Goal: Task Accomplishment & Management: Manage account settings

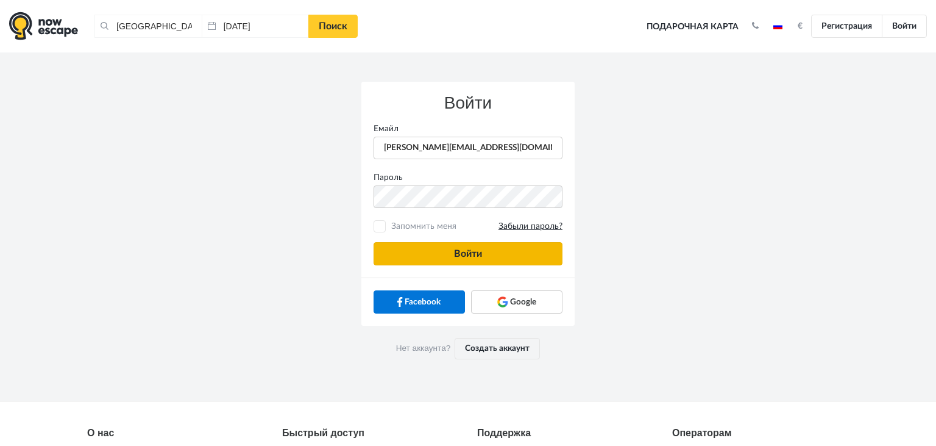
type input "anatoly@imaginaris.ee"
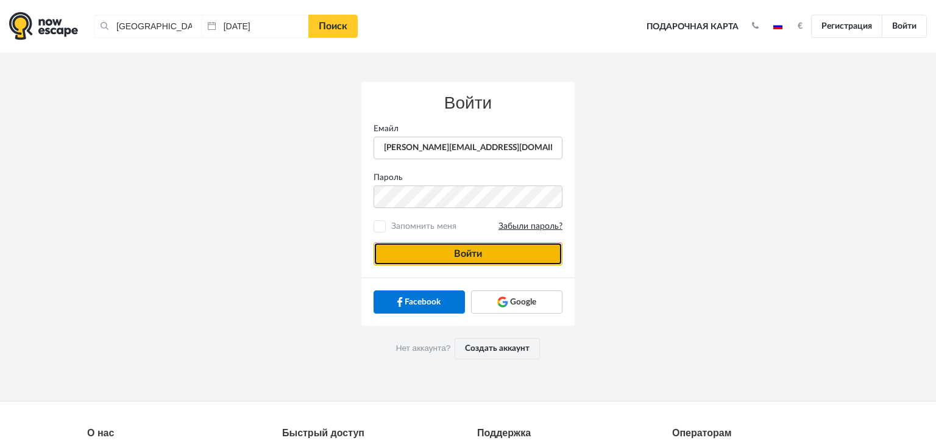
click at [402, 249] on button "Войти" at bounding box center [468, 253] width 189 height 23
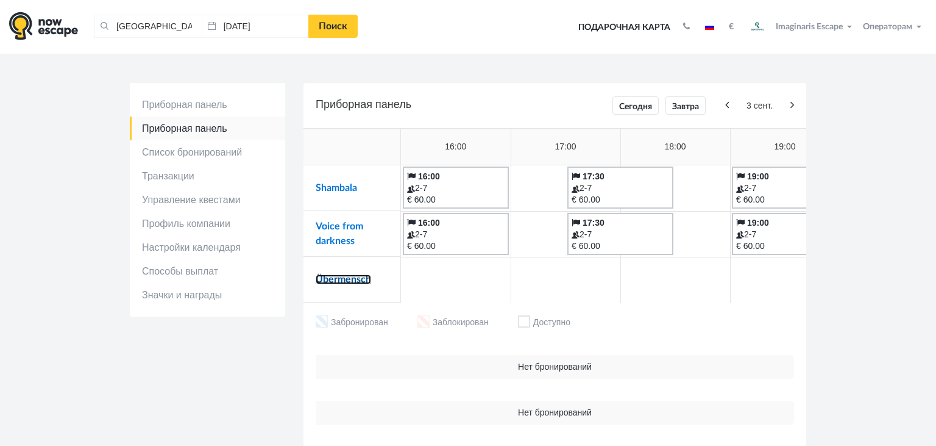
click at [345, 283] on link "Übermensch" at bounding box center [343, 279] width 55 height 10
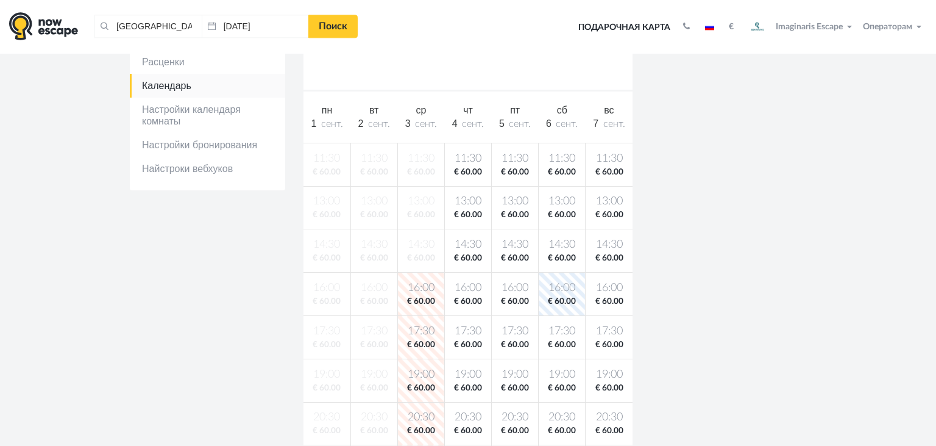
scroll to position [223, 0]
click at [461, 173] on span "€ 60.00" at bounding box center [467, 174] width 41 height 12
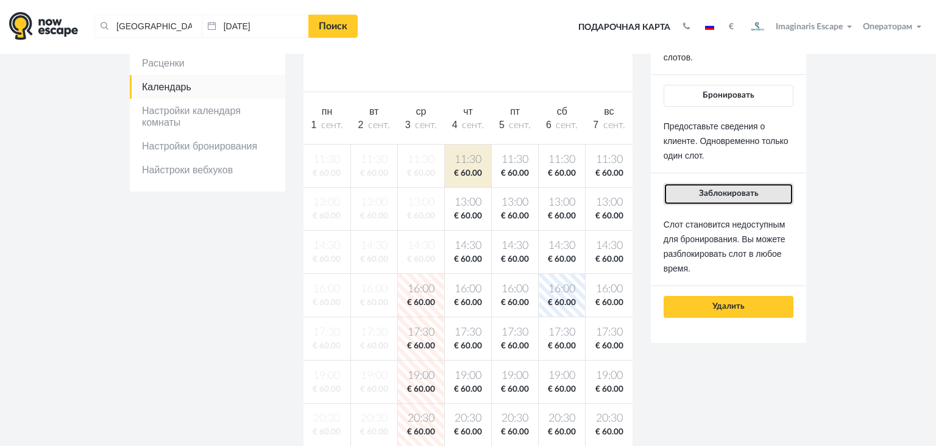
click at [678, 190] on button "Заблокировать" at bounding box center [729, 194] width 130 height 22
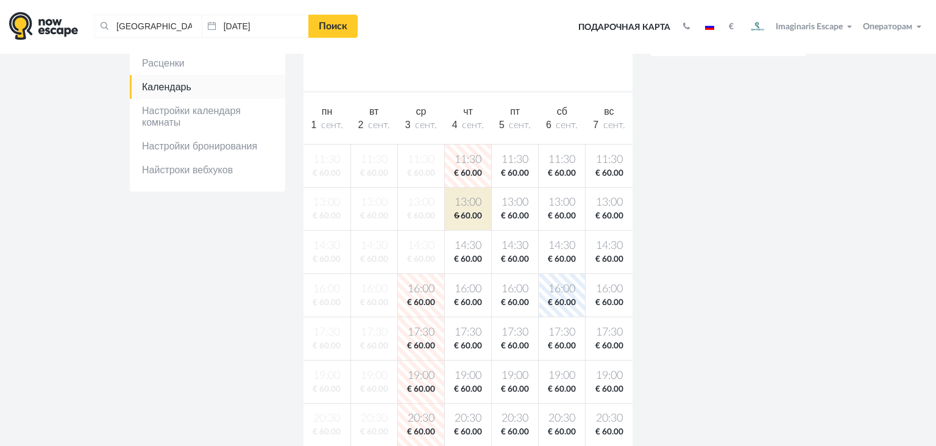
click at [458, 215] on body "[GEOGRAPHIC_DATA], [GEOGRAPHIC_DATA] Очистить все [GEOGRAPHIC_DATA], [GEOGRAPHI…" at bounding box center [468, 387] width 936 height 1221
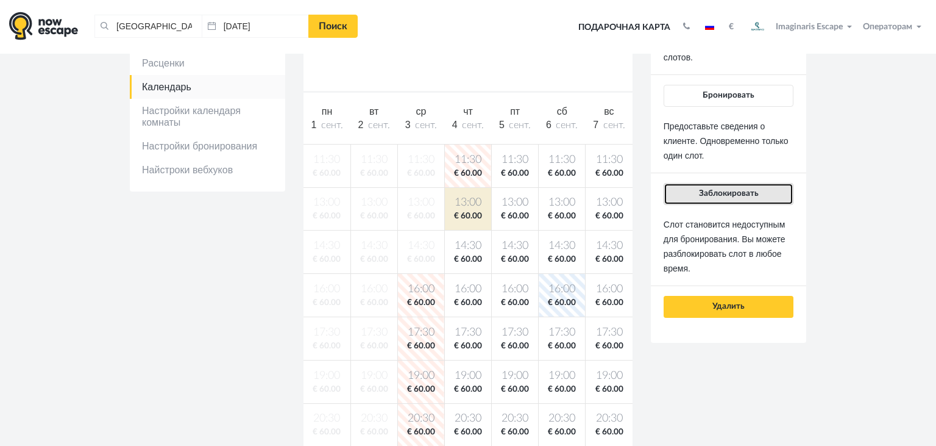
click at [706, 199] on button "Заблокировать" at bounding box center [729, 194] width 130 height 22
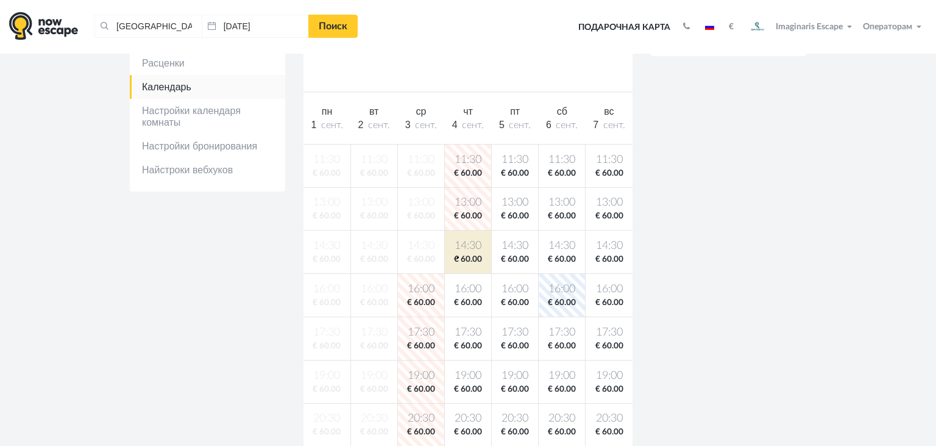
click at [457, 257] on body "[GEOGRAPHIC_DATA], [GEOGRAPHIC_DATA] Очистить все [GEOGRAPHIC_DATA], [GEOGRAPHI…" at bounding box center [468, 387] width 936 height 1221
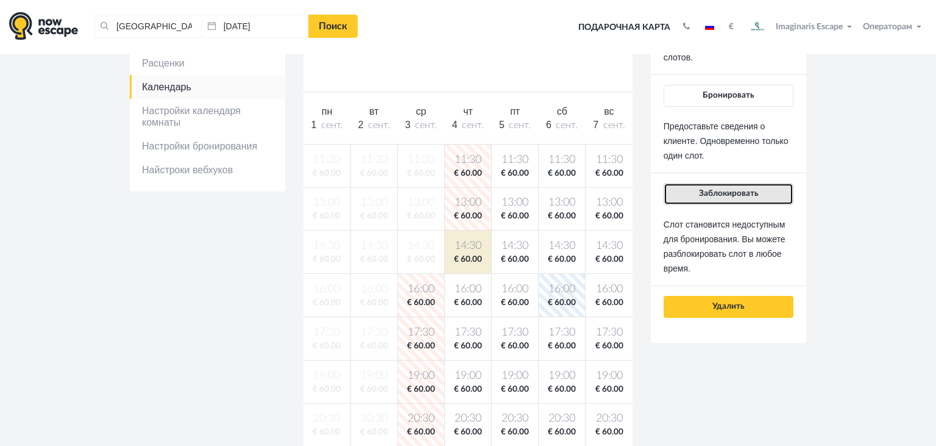
click at [703, 185] on button "Заблокировать" at bounding box center [729, 194] width 130 height 22
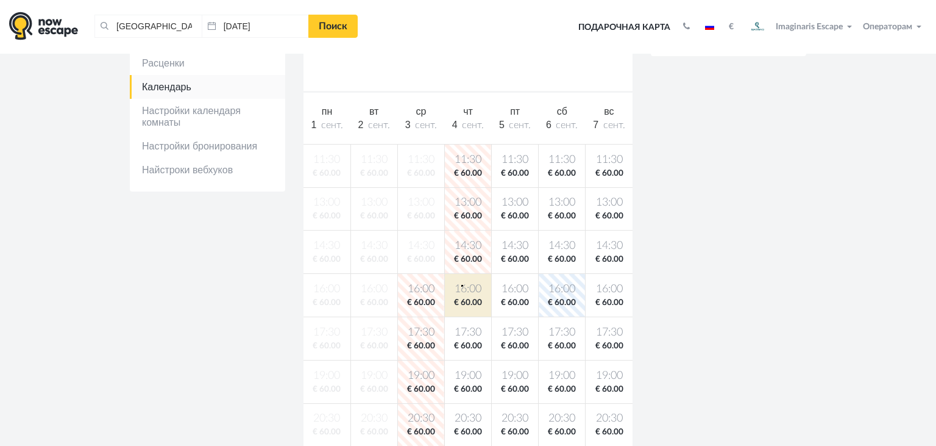
click at [461, 284] on span "16:00" at bounding box center [467, 289] width 41 height 15
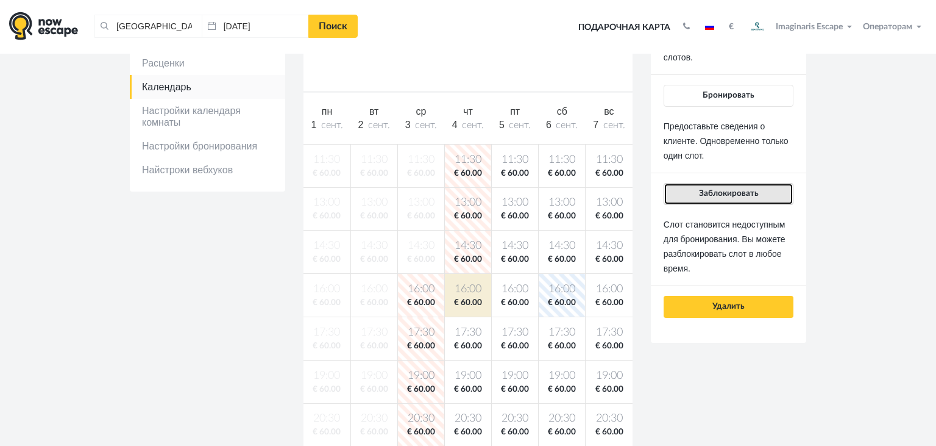
click at [709, 193] on span "Заблокировать" at bounding box center [729, 193] width 60 height 9
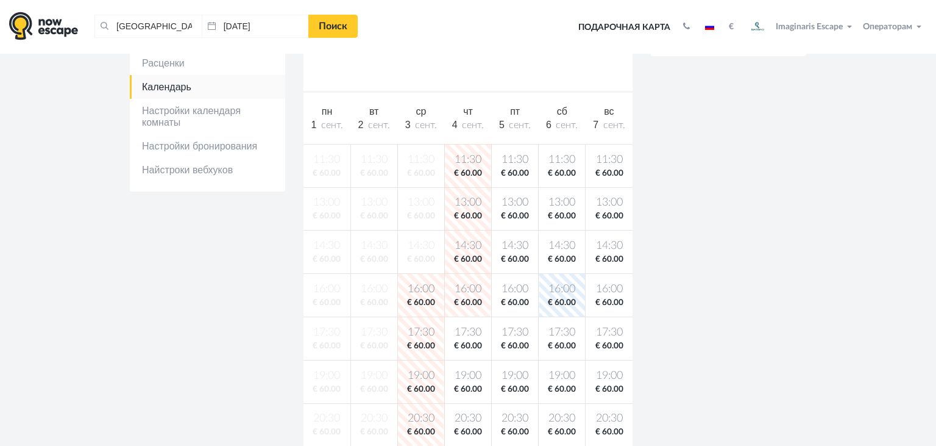
scroll to position [363, 0]
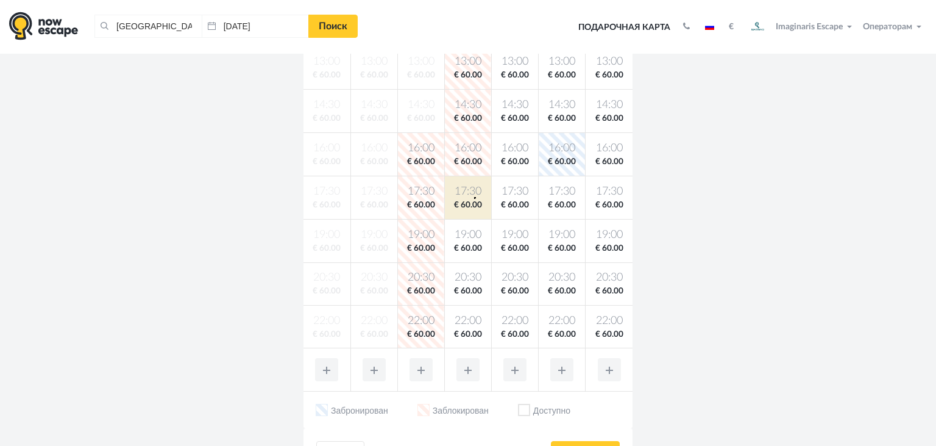
click at [474, 198] on span "17:30" at bounding box center [467, 191] width 41 height 15
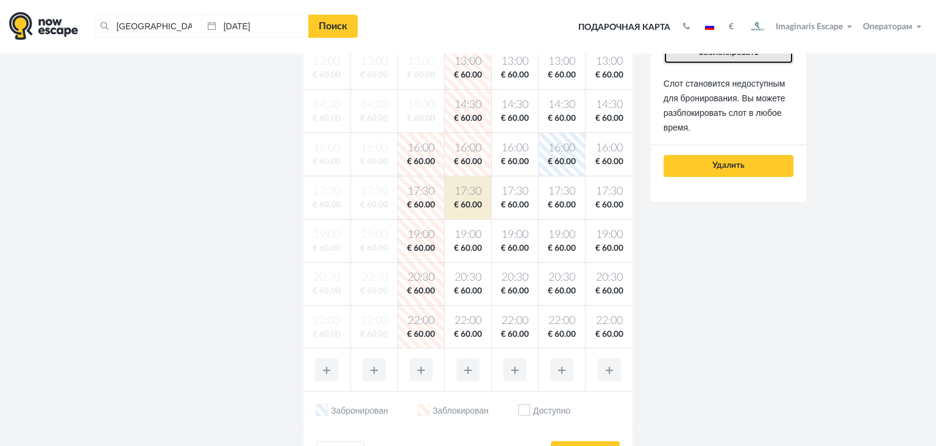
click at [686, 57] on button "Заблокировать" at bounding box center [729, 53] width 130 height 22
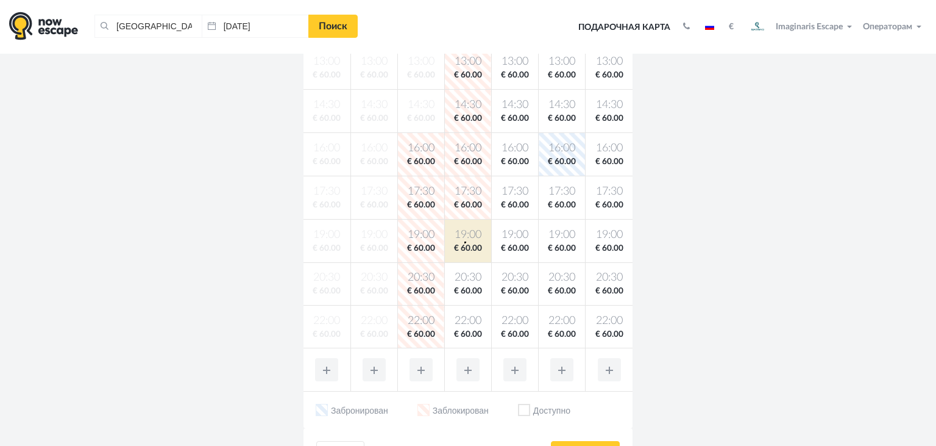
click at [465, 243] on span "€ 60.00" at bounding box center [467, 249] width 41 height 12
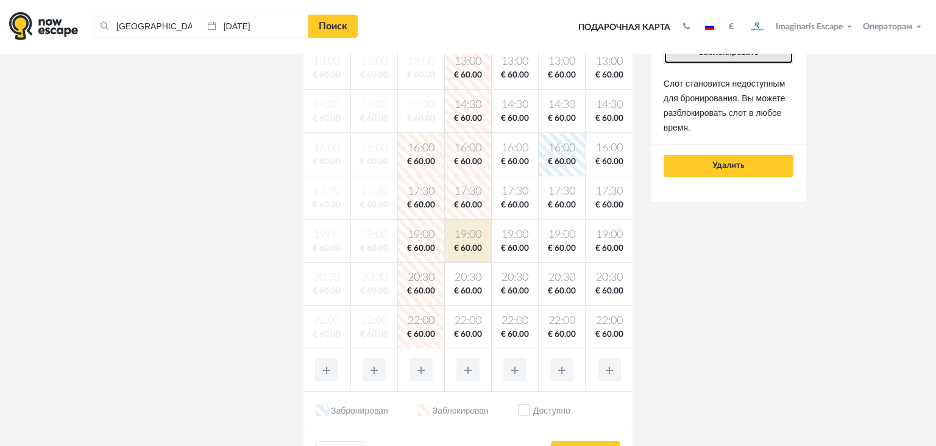
click at [687, 60] on button "Заблокировать" at bounding box center [729, 53] width 130 height 22
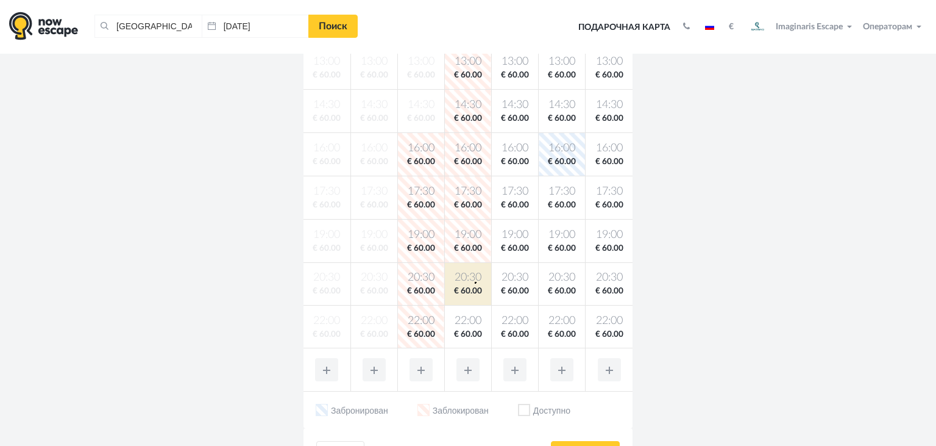
click at [475, 282] on span "20:30" at bounding box center [467, 277] width 41 height 15
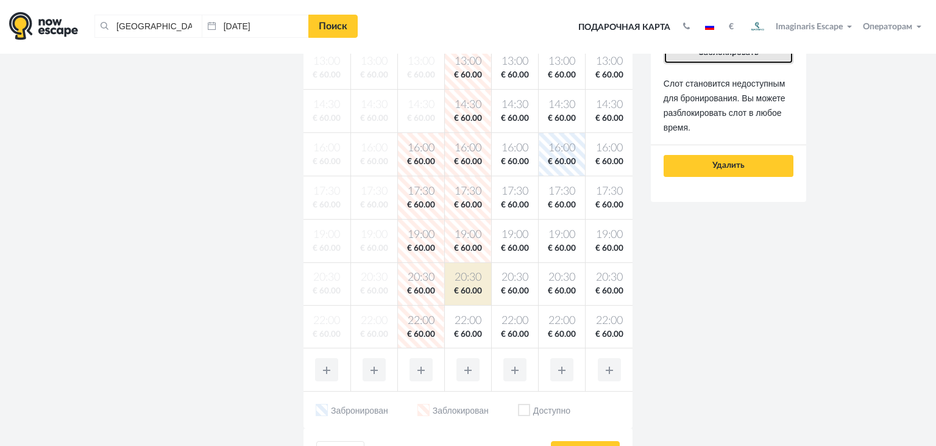
click at [672, 62] on button "Заблокировать" at bounding box center [729, 53] width 130 height 22
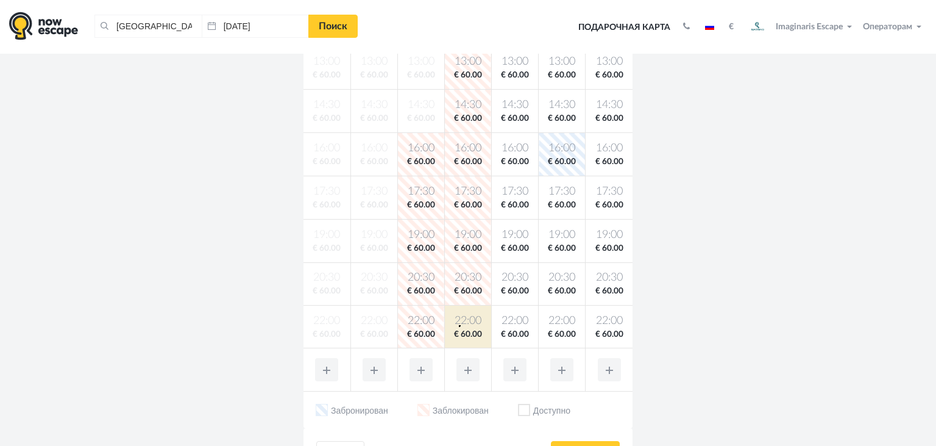
click at [459, 325] on span "22:00" at bounding box center [467, 320] width 41 height 15
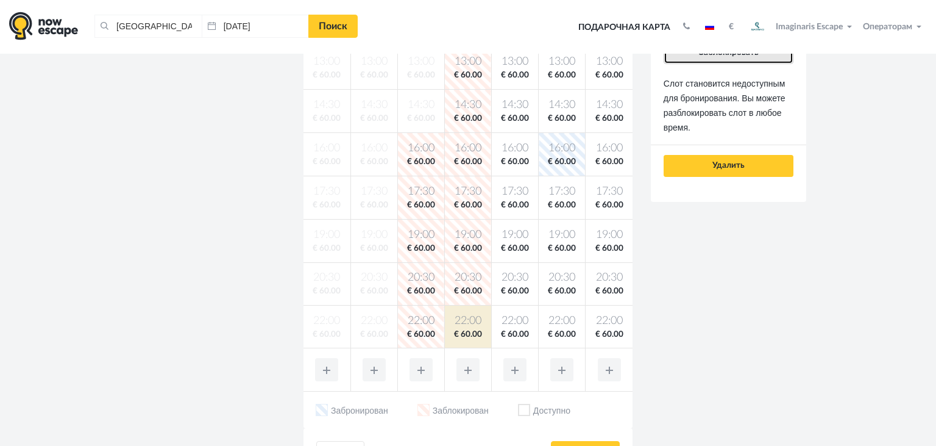
click at [675, 55] on button "Заблокировать" at bounding box center [729, 53] width 130 height 22
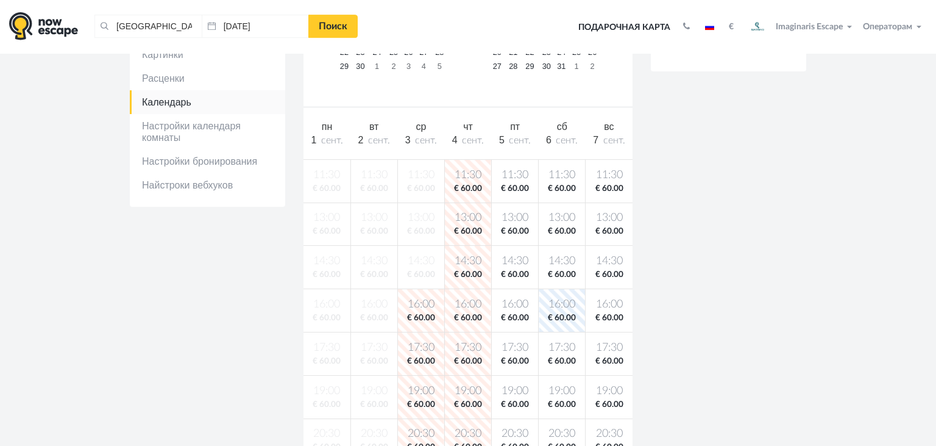
scroll to position [201, 0]
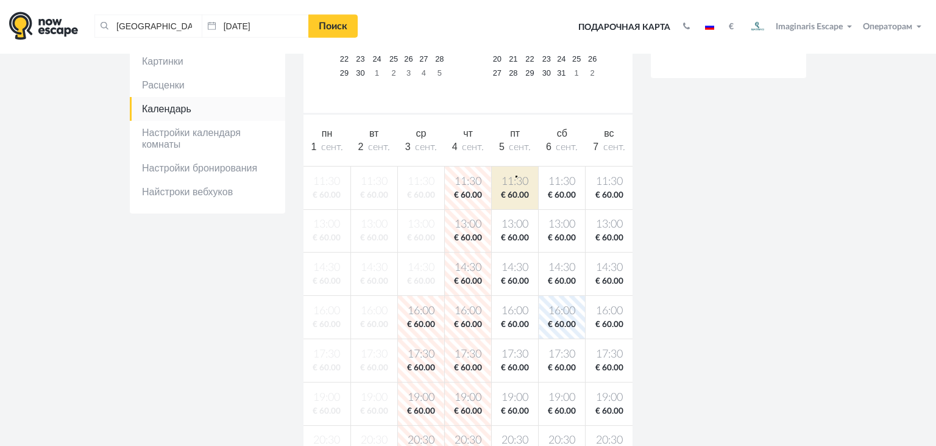
click at [516, 176] on span "11:30" at bounding box center [514, 181] width 41 height 15
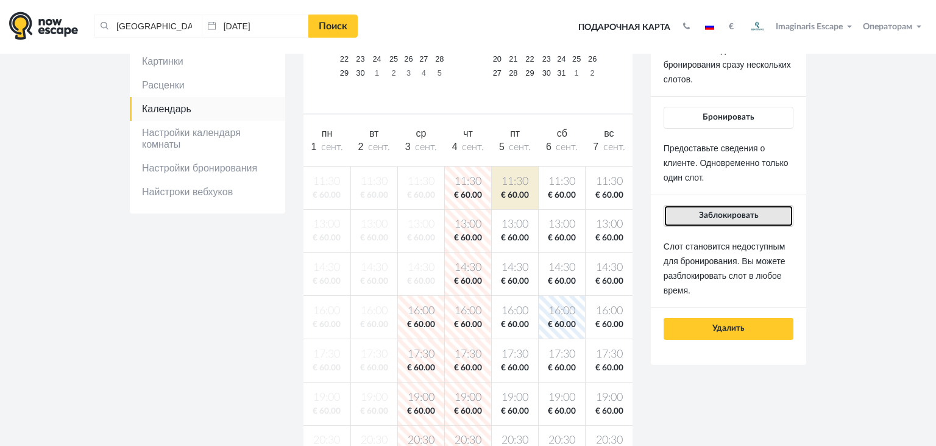
click at [693, 209] on button "Заблокировать" at bounding box center [729, 216] width 130 height 22
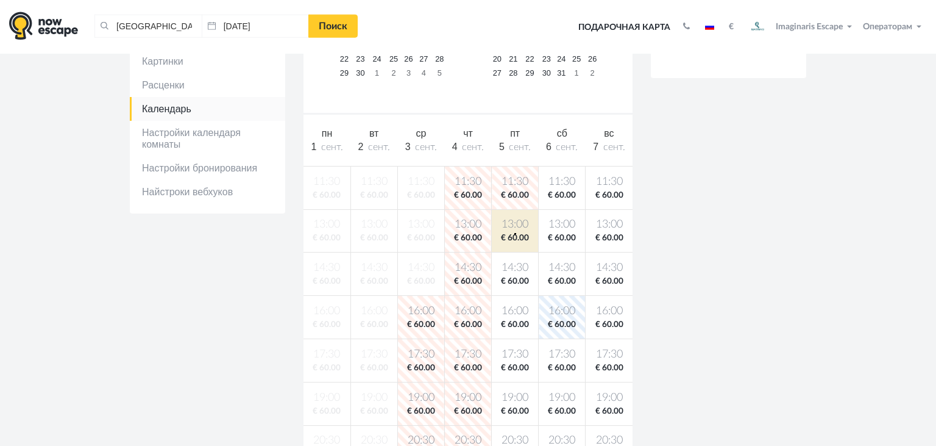
click at [514, 232] on span "€ 60.00" at bounding box center [514, 238] width 41 height 12
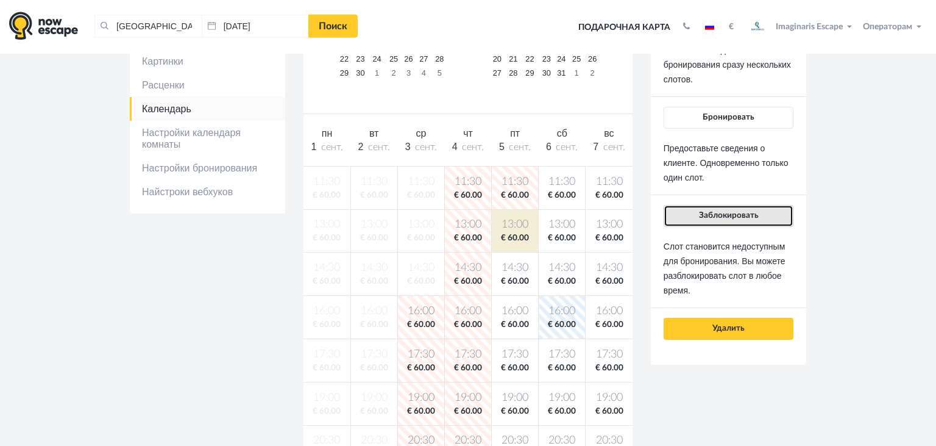
click at [702, 207] on button "Заблокировать" at bounding box center [729, 216] width 130 height 22
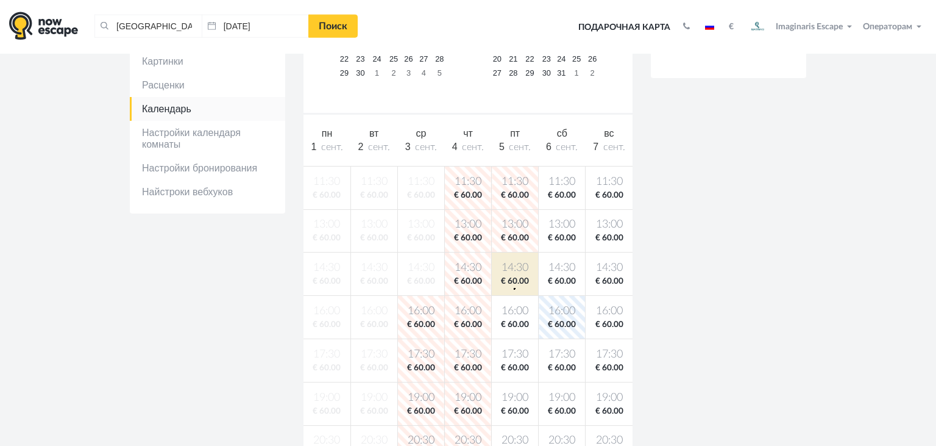
click at [514, 287] on body "[GEOGRAPHIC_DATA], [GEOGRAPHIC_DATA] Очистить все [GEOGRAPHIC_DATA], [GEOGRAPHI…" at bounding box center [468, 409] width 936 height 1221
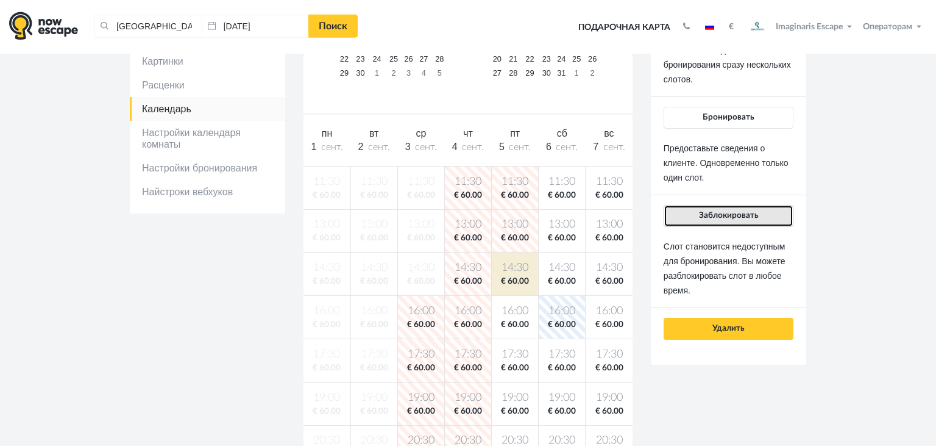
click at [707, 216] on span "Заблокировать" at bounding box center [729, 215] width 60 height 9
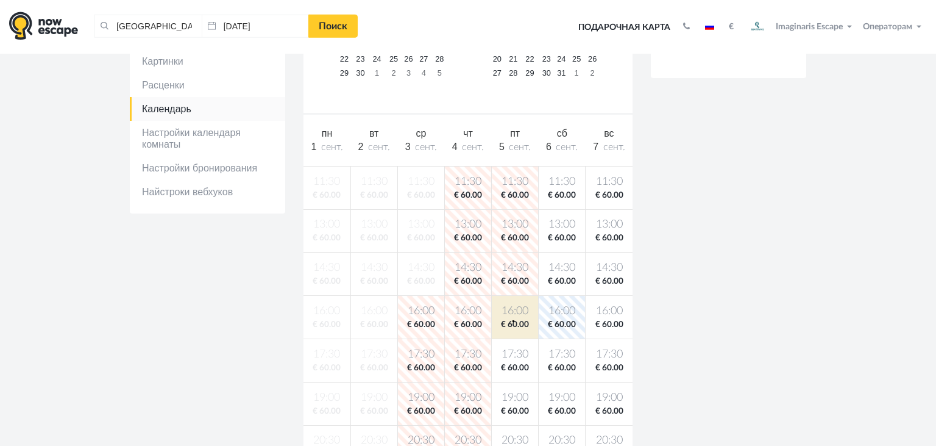
click at [513, 319] on span "€ 60.00" at bounding box center [514, 325] width 41 height 12
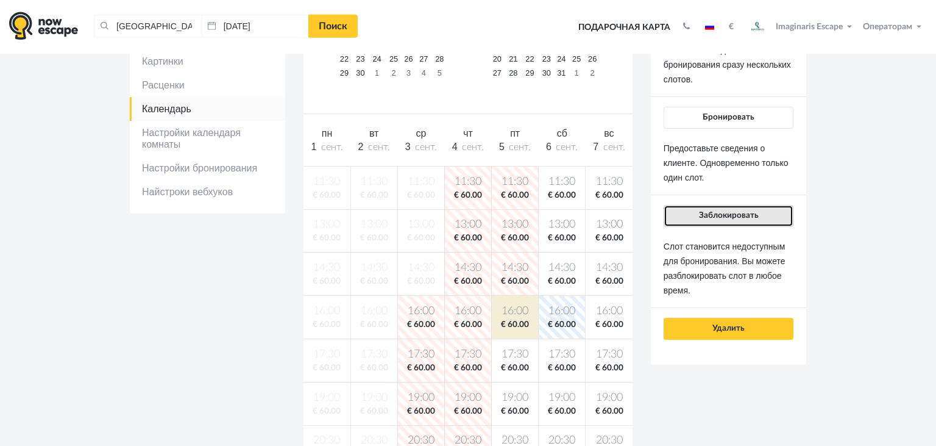
click at [696, 215] on button "Заблокировать" at bounding box center [729, 216] width 130 height 22
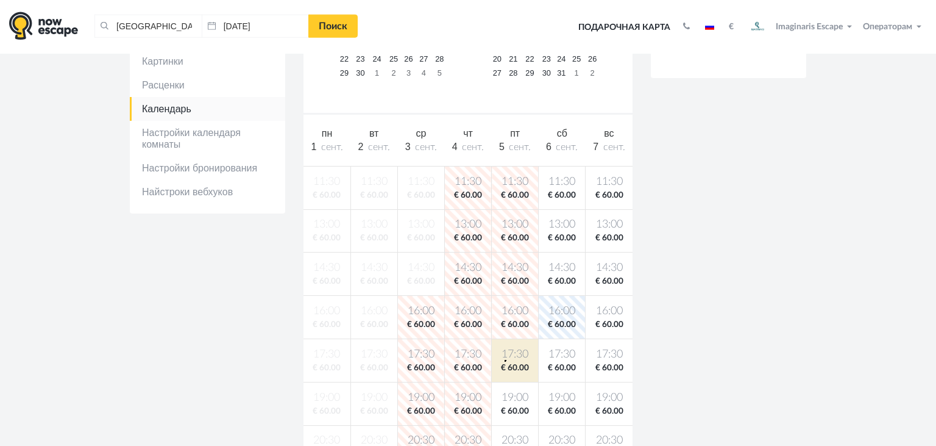
click at [505, 360] on body "[GEOGRAPHIC_DATA], [GEOGRAPHIC_DATA] Очистить все [GEOGRAPHIC_DATA], [GEOGRAPHI…" at bounding box center [468, 409] width 936 height 1221
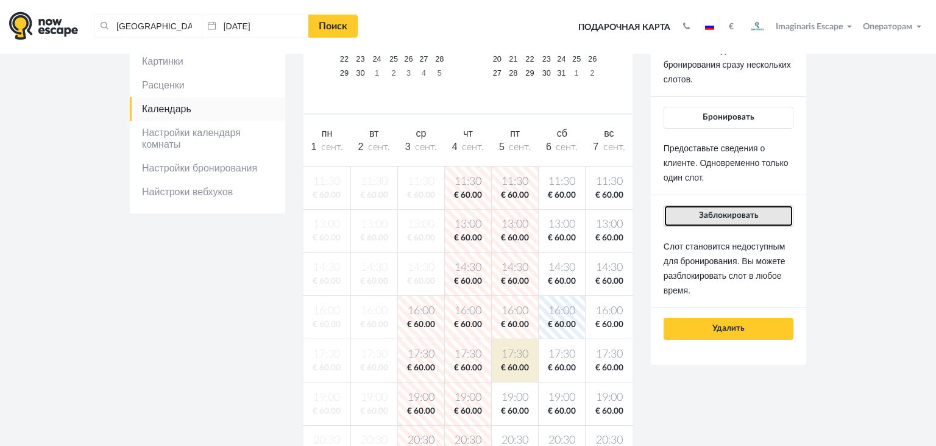
click at [705, 215] on span "Заблокировать" at bounding box center [729, 215] width 60 height 9
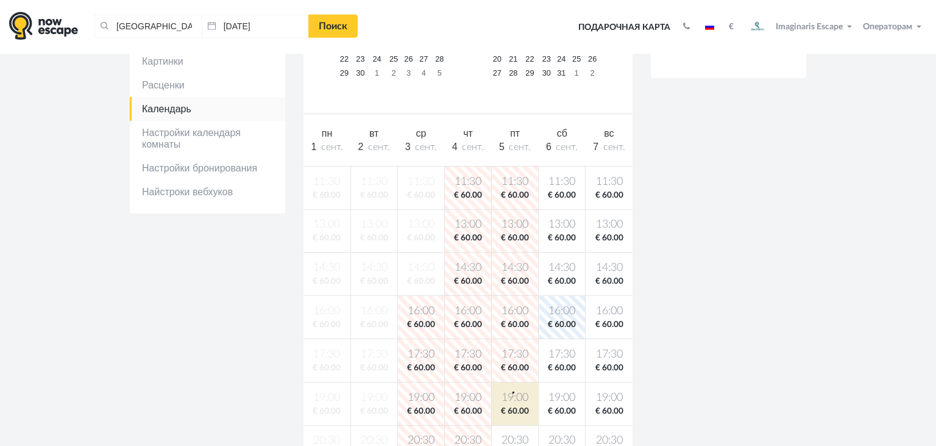
click at [513, 391] on span "19:00" at bounding box center [514, 397] width 41 height 15
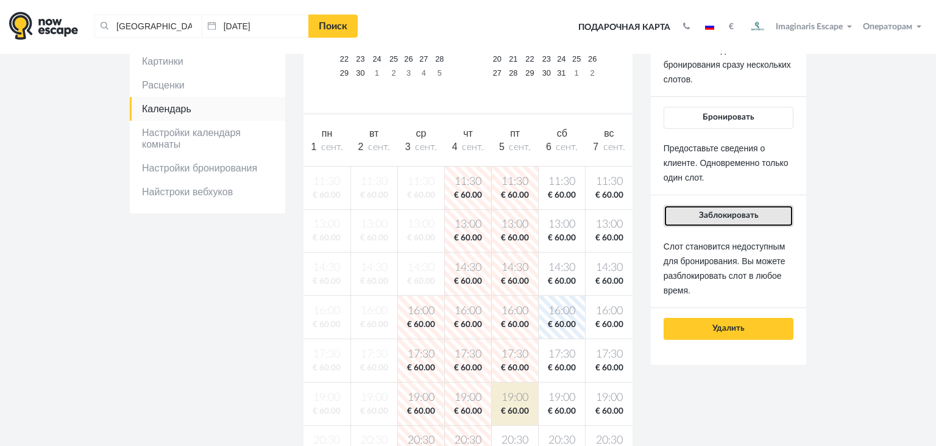
click at [744, 224] on button "Заблокировать" at bounding box center [729, 216] width 130 height 22
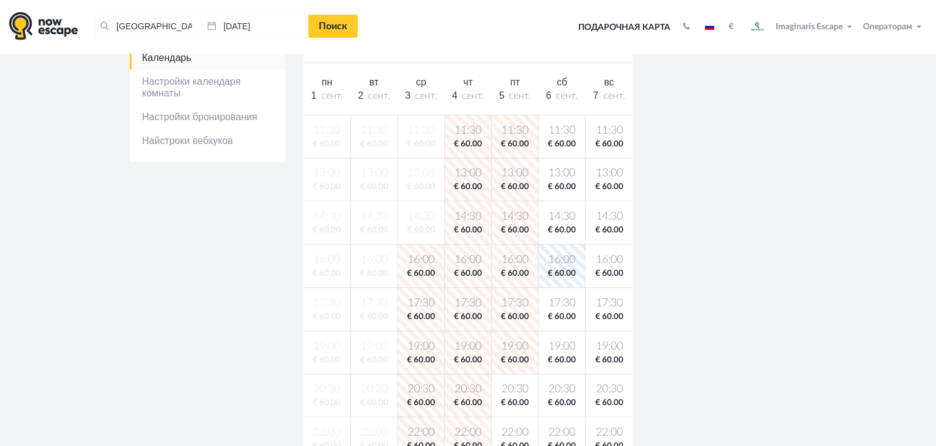
scroll to position [259, 0]
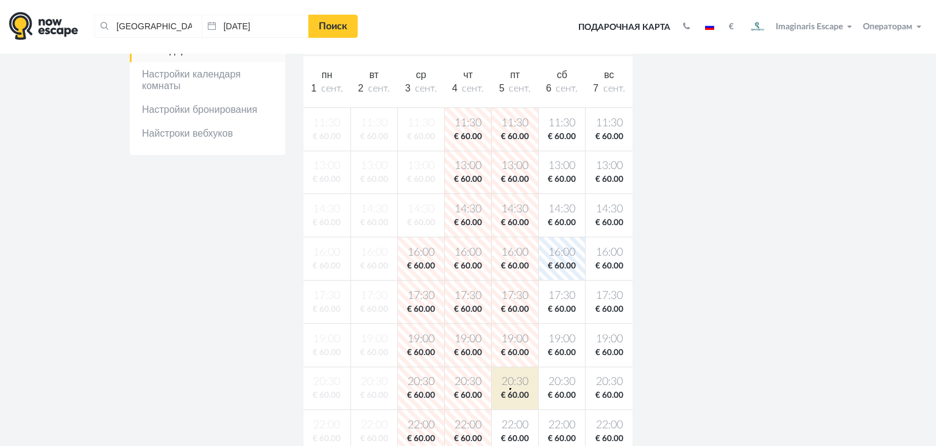
click at [510, 387] on span "20:30" at bounding box center [514, 381] width 41 height 15
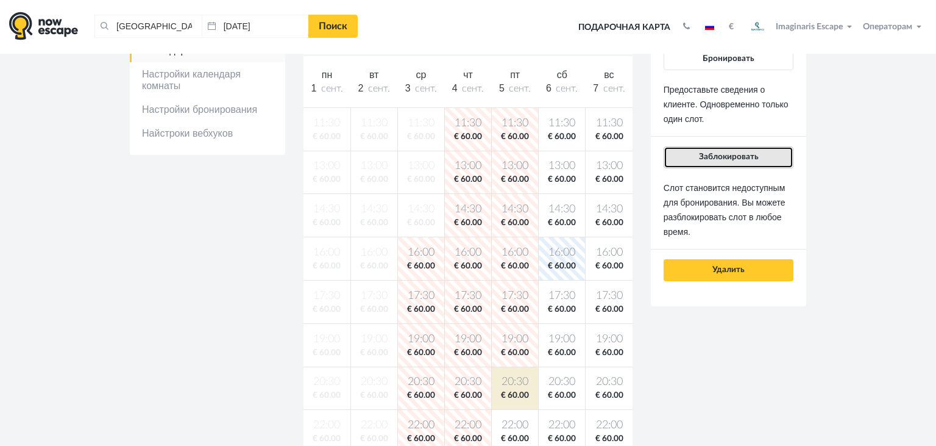
click at [710, 156] on span "Заблокировать" at bounding box center [729, 156] width 60 height 9
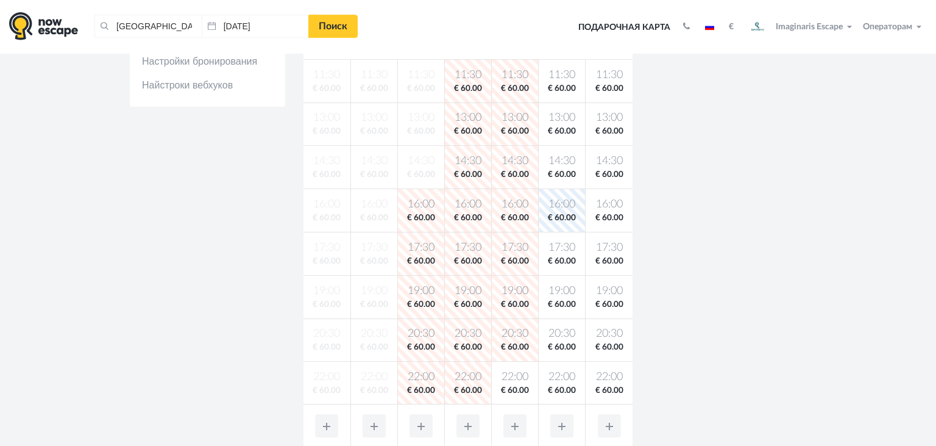
scroll to position [307, 0]
click at [524, 370] on span "22:00" at bounding box center [514, 377] width 41 height 15
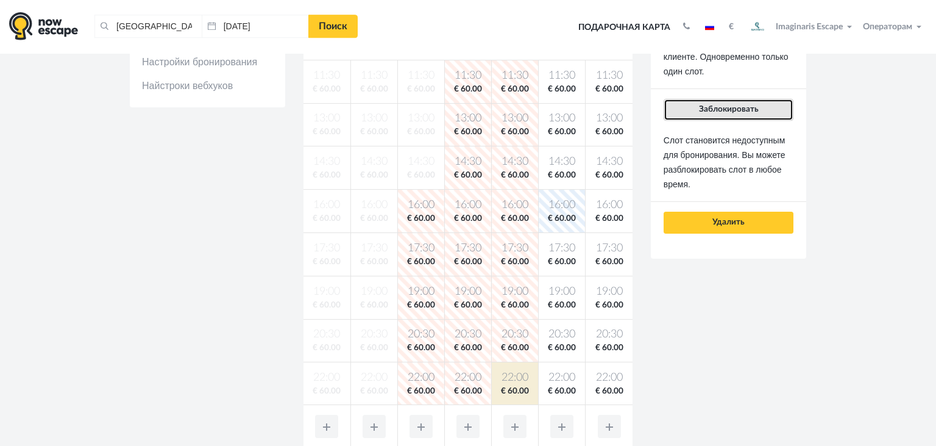
click at [707, 109] on span "Заблокировать" at bounding box center [729, 109] width 60 height 9
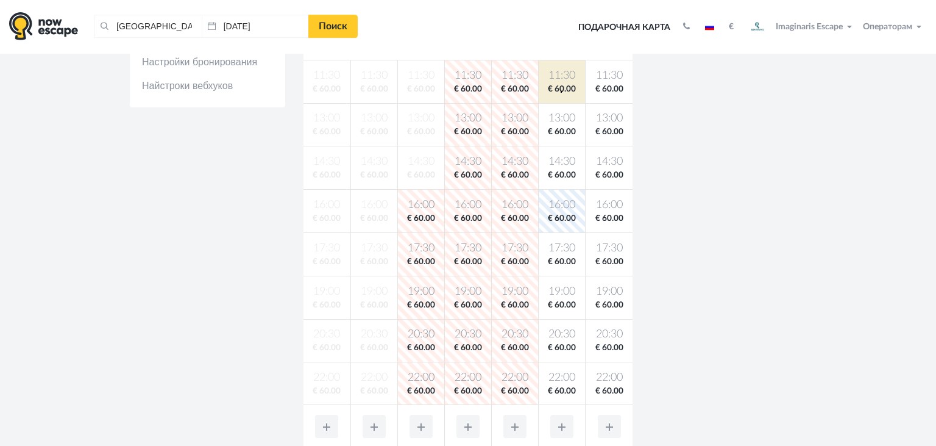
click at [561, 91] on span "€ 60.00" at bounding box center [561, 90] width 41 height 12
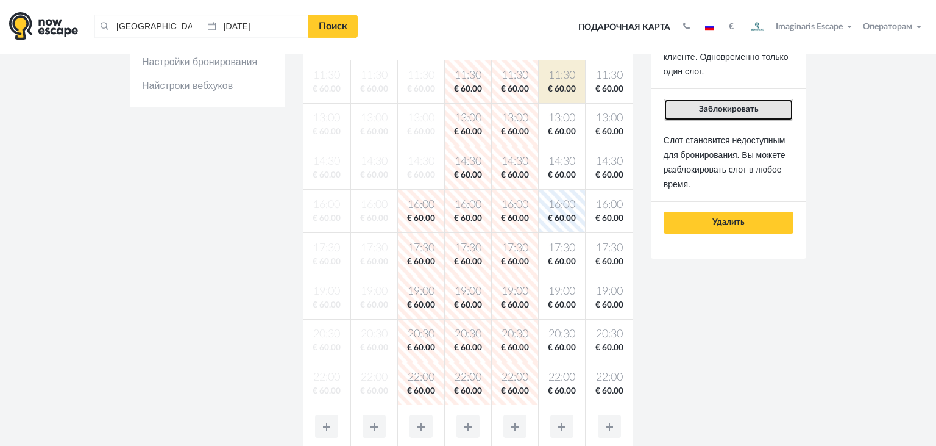
click at [711, 101] on button "Заблокировать" at bounding box center [729, 110] width 130 height 22
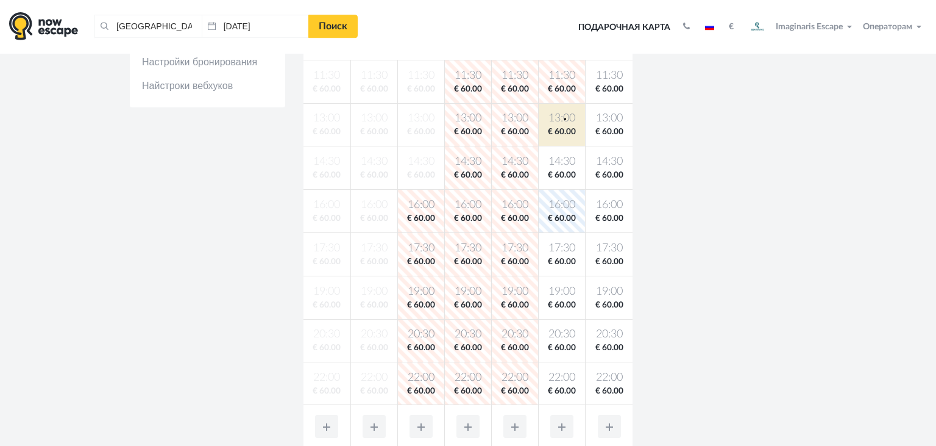
click at [564, 118] on span "13:00" at bounding box center [561, 118] width 41 height 15
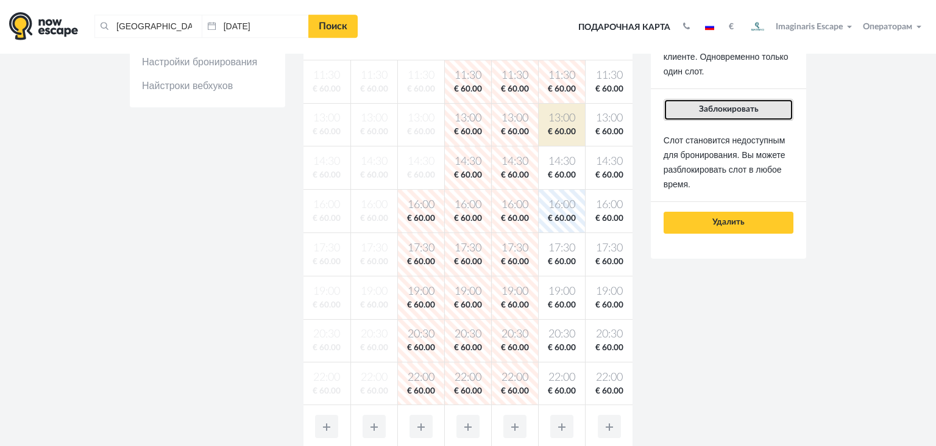
click at [711, 113] on span "Заблокировать" at bounding box center [729, 109] width 60 height 9
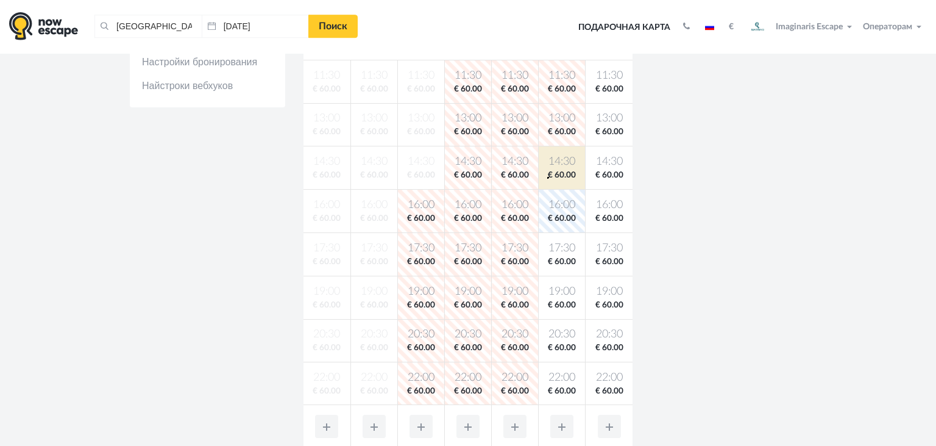
click at [547, 177] on span "€ 60.00" at bounding box center [561, 175] width 41 height 12
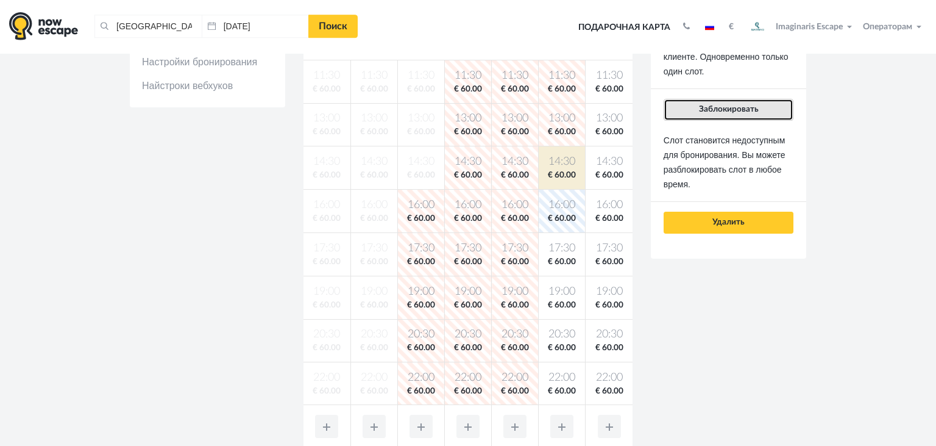
click at [716, 105] on span "Заблокировать" at bounding box center [729, 109] width 60 height 9
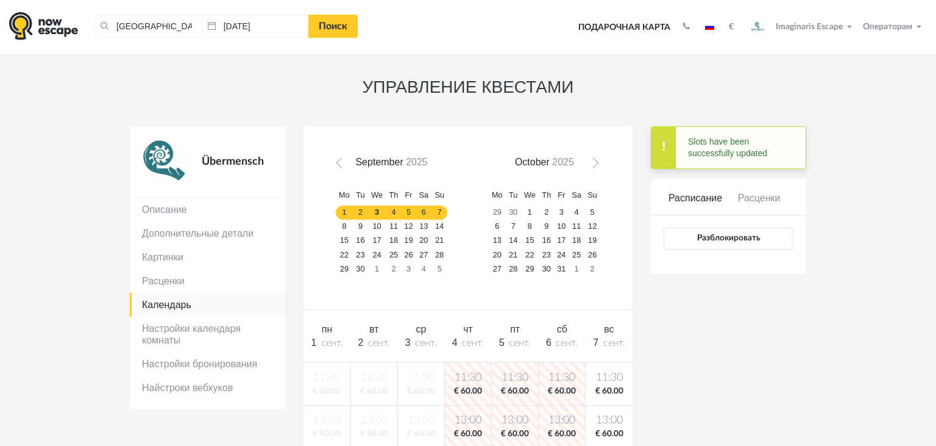
scroll to position [0, 0]
